Goal: Task Accomplishment & Management: Complete application form

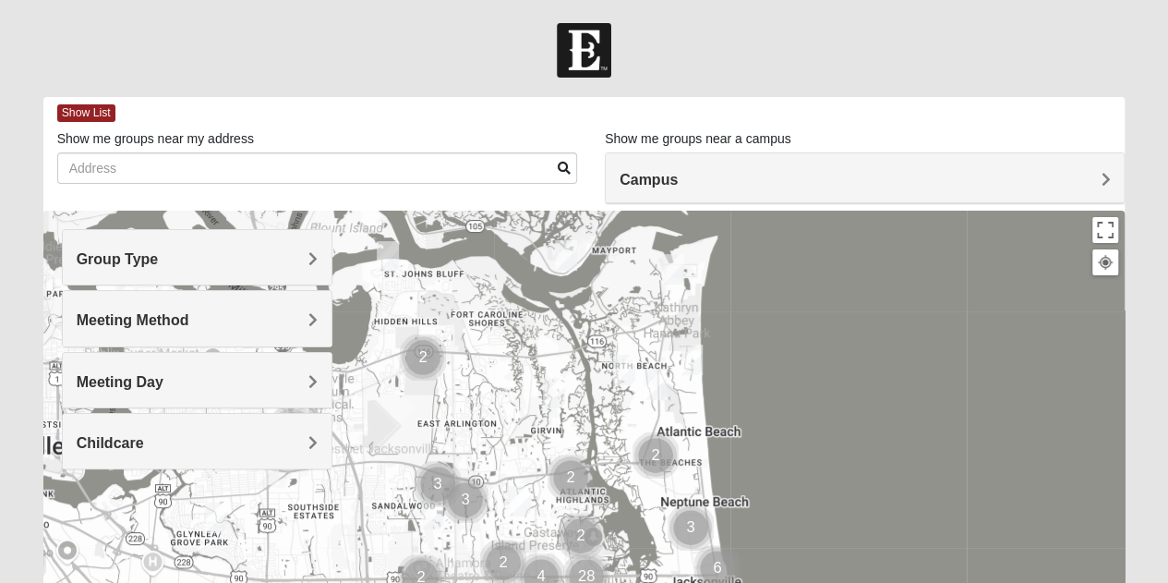
click at [1086, 178] on h4 "Campus" at bounding box center [865, 180] width 490 height 18
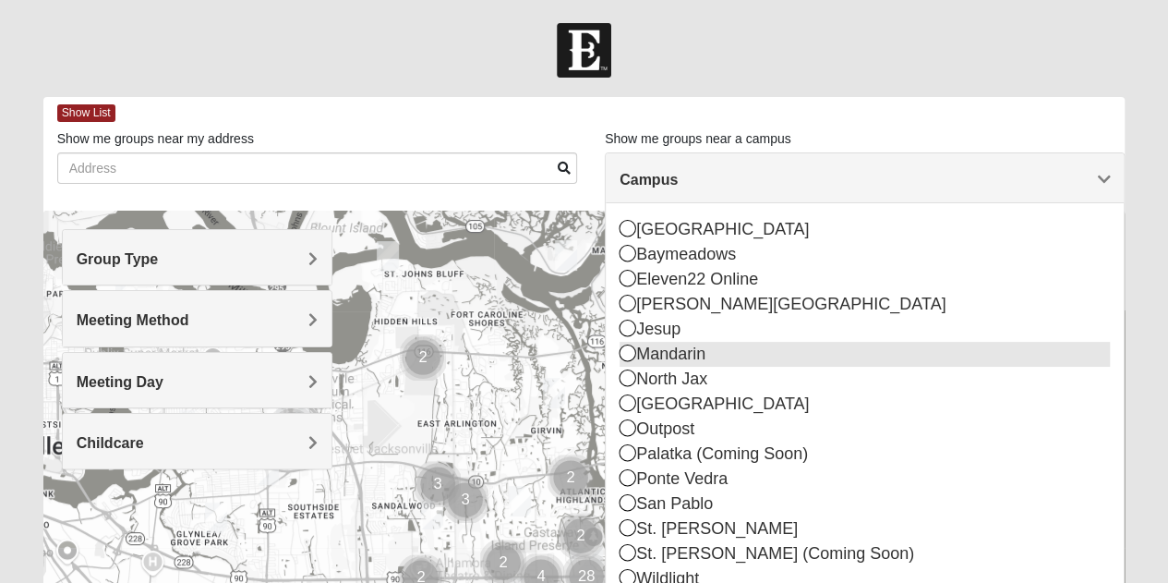
click at [623, 354] on icon at bounding box center [628, 352] width 17 height 17
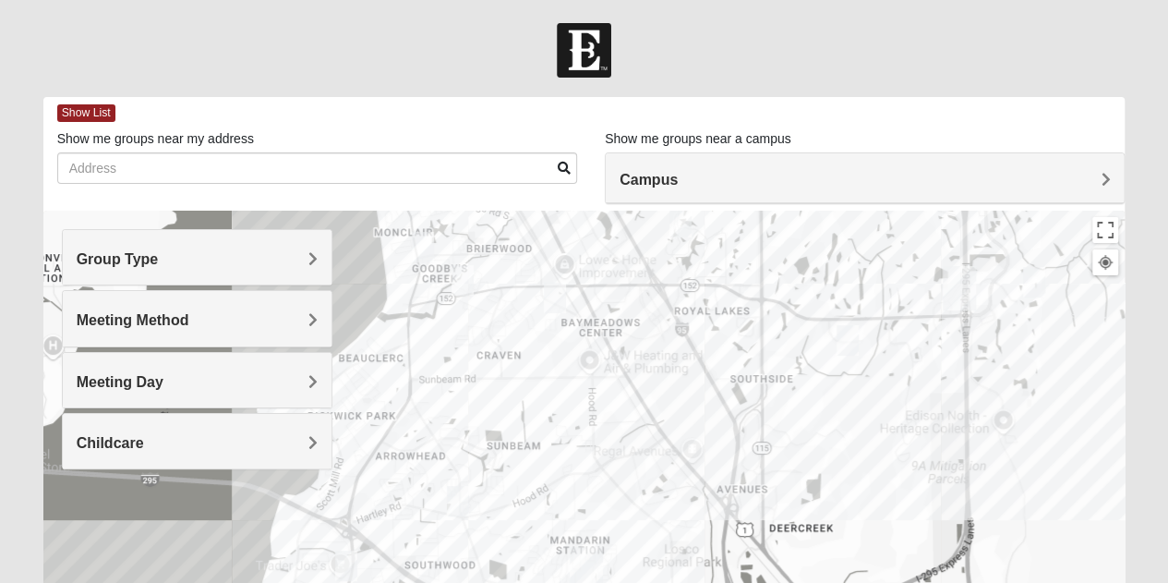
click at [159, 260] on span "Group Type" at bounding box center [118, 259] width 82 height 16
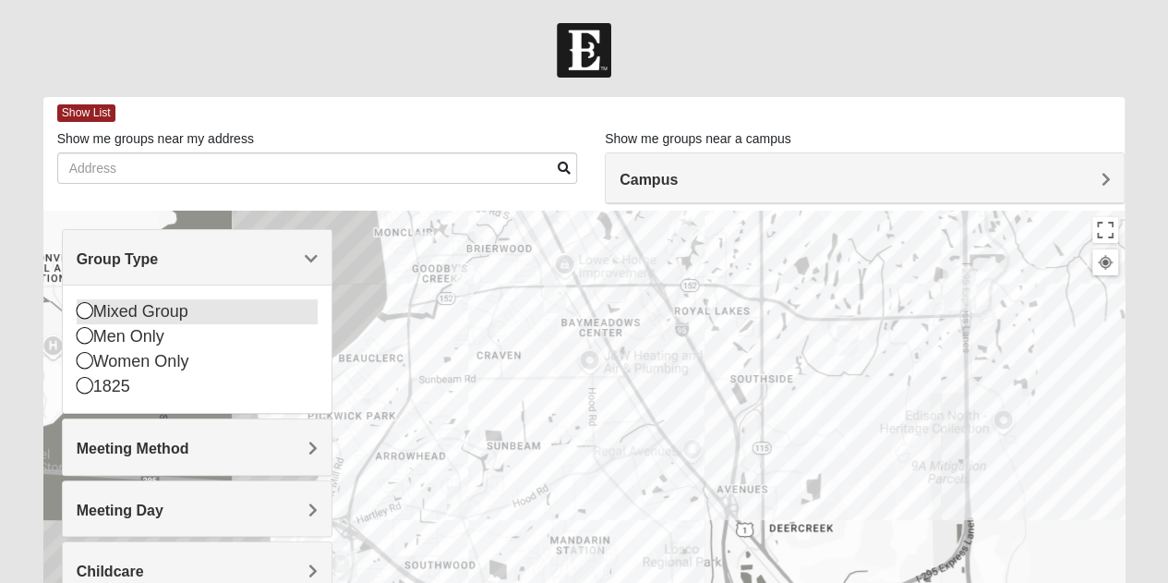
click at [79, 313] on icon at bounding box center [85, 310] width 17 height 17
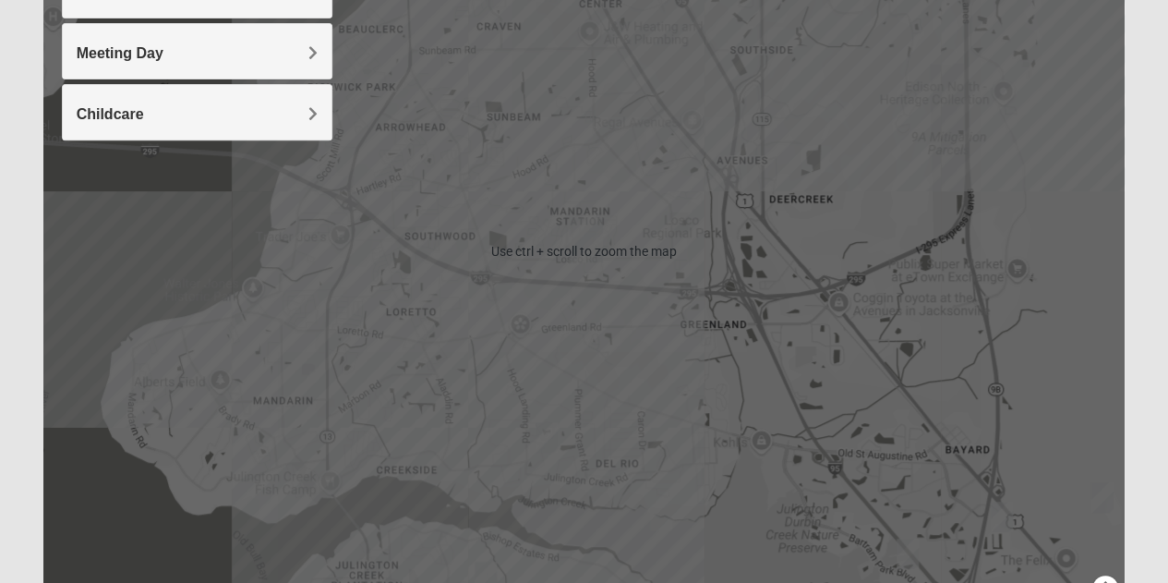
scroll to position [434, 0]
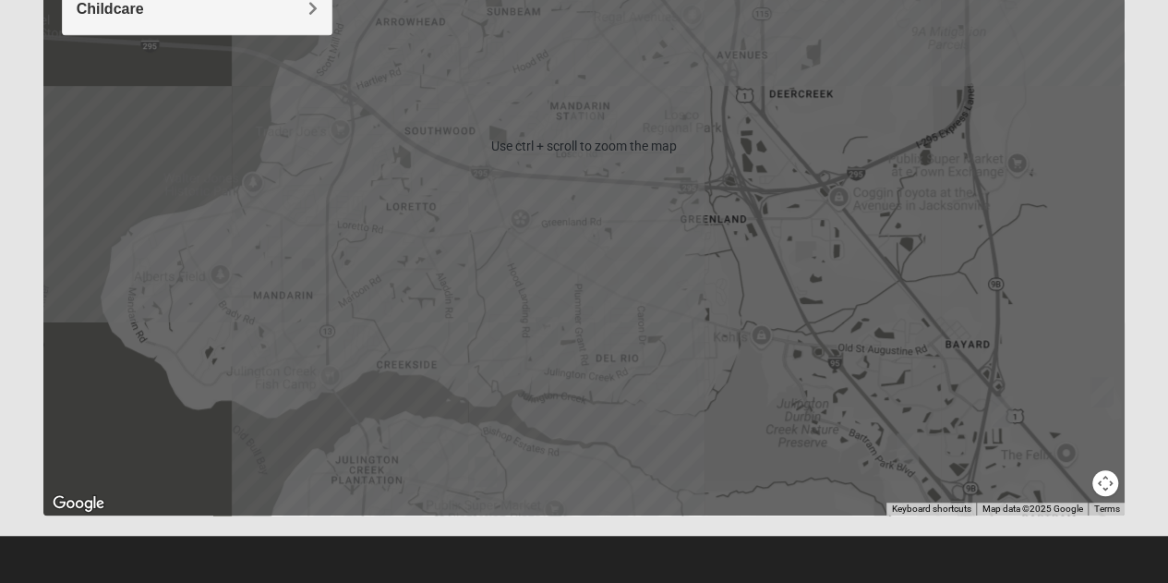
click at [484, 470] on img "Mixed Knowles 32259" at bounding box center [485, 471] width 37 height 45
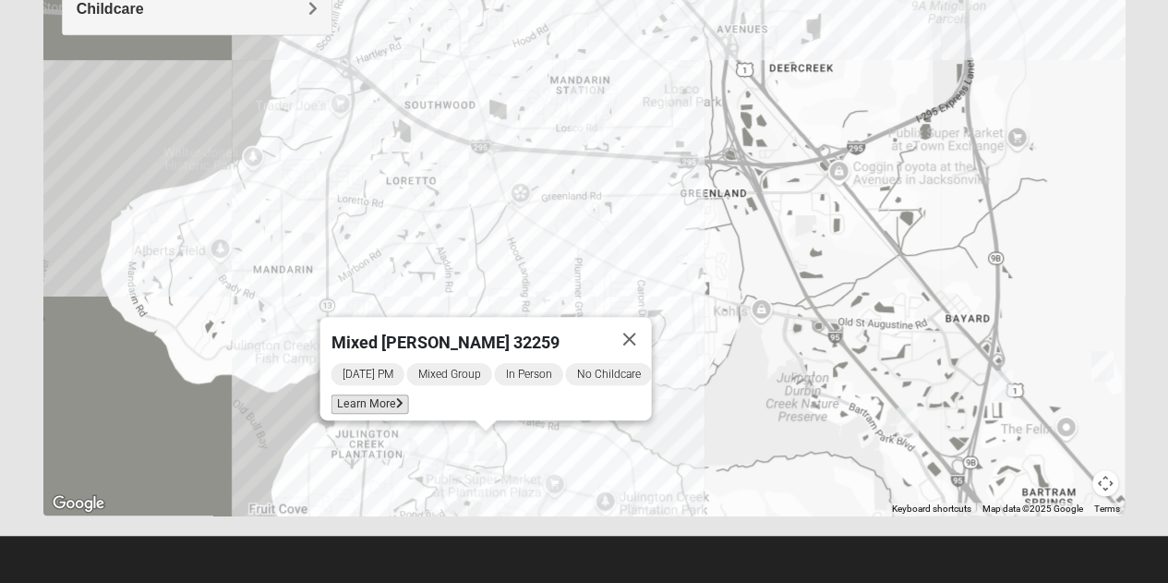
click at [368, 394] on span "Learn More" at bounding box center [370, 403] width 78 height 19
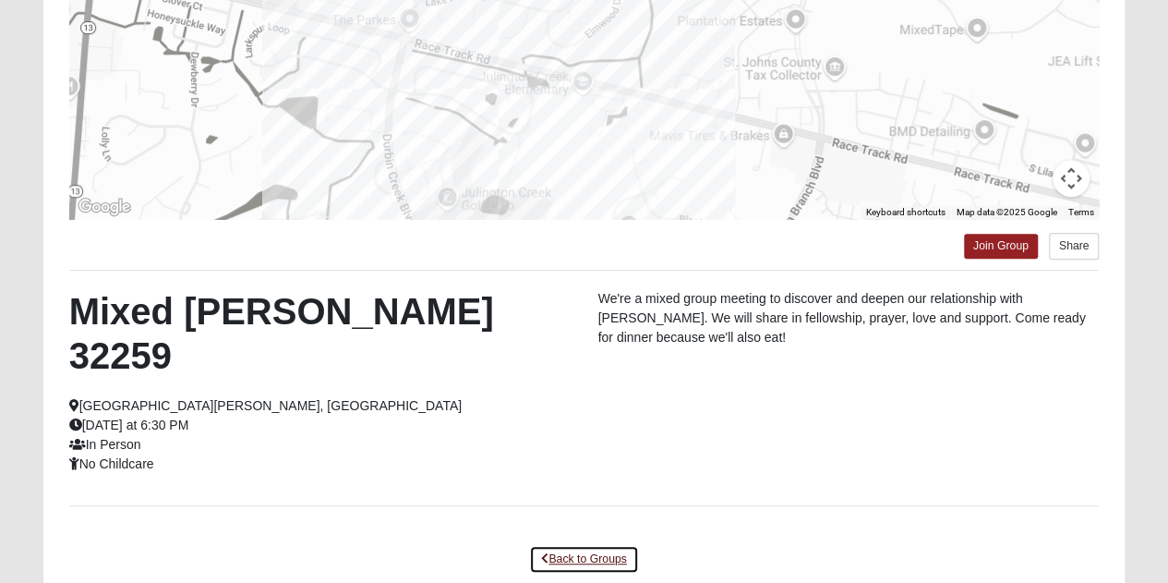
click at [562, 545] on link "Back to Groups" at bounding box center [583, 559] width 109 height 29
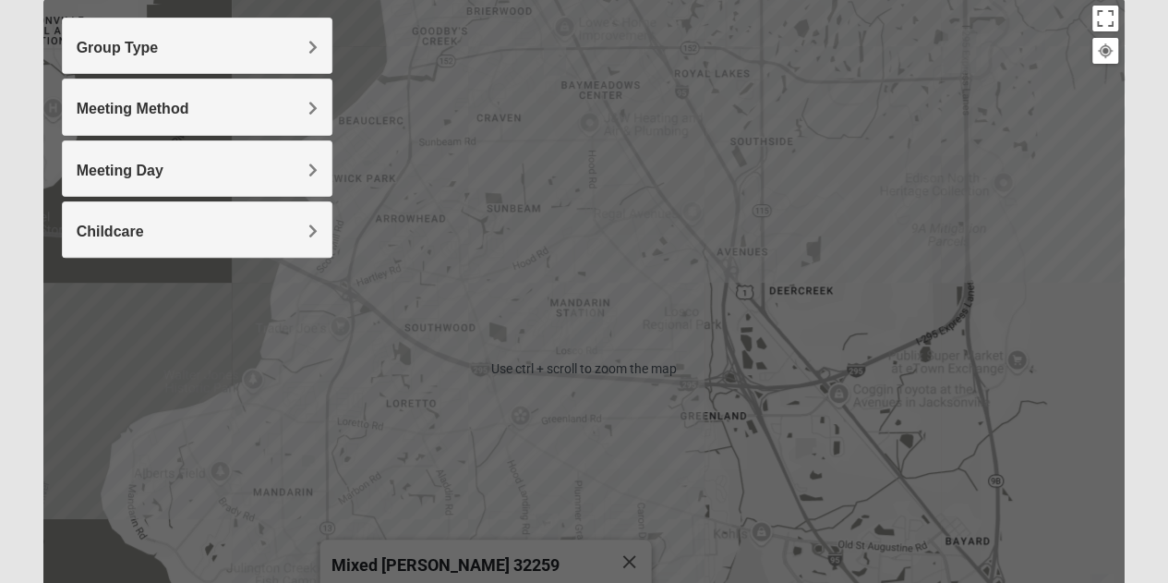
scroll to position [215, 0]
